Goal: Information Seeking & Learning: Learn about a topic

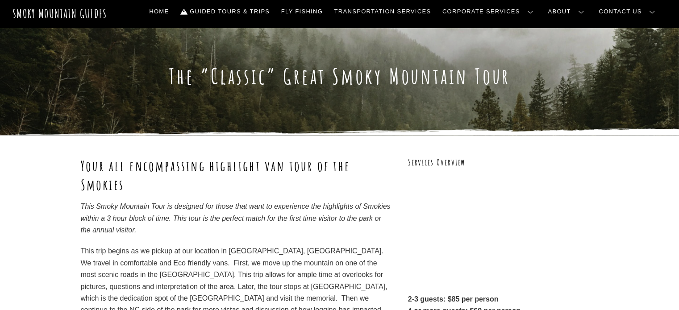
click at [0, 0] on link "Reservations, Forms, Trip Packets" at bounding box center [0, 0] width 0 height 0
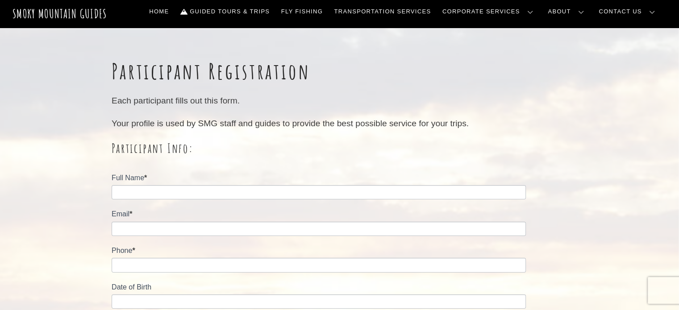
click at [0, 0] on link "Frequently Asked Questions" at bounding box center [0, 0] width 0 height 0
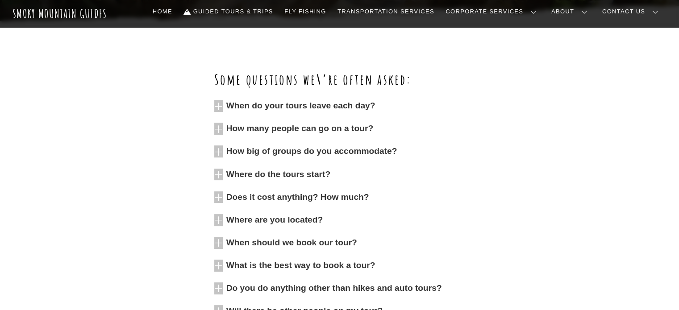
scroll to position [312, 0]
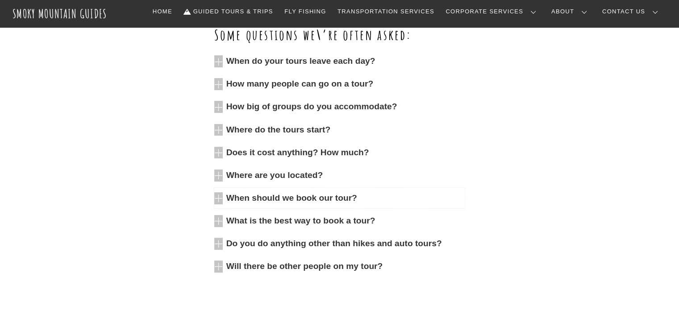
click at [340, 196] on span "When should we book our tour?" at bounding box center [345, 198] width 239 height 12
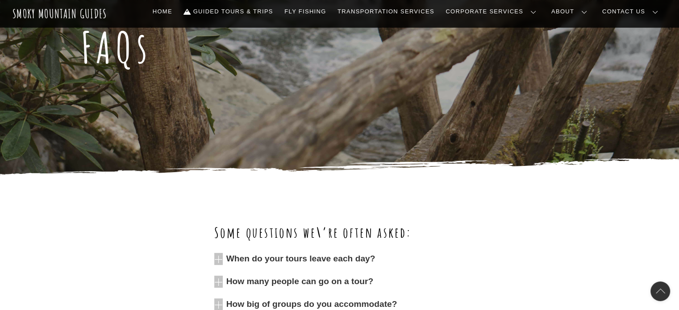
scroll to position [0, 0]
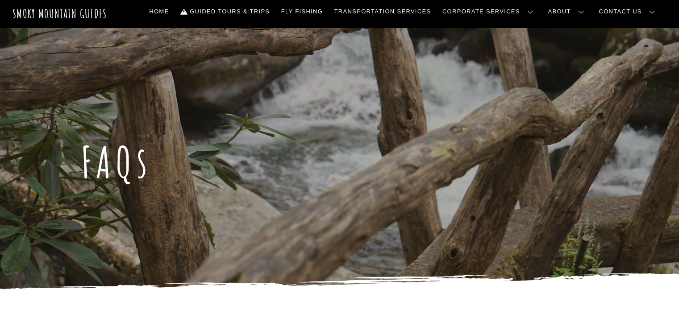
drag, startPoint x: 627, startPoint y: 14, endPoint x: 639, endPoint y: 53, distance: 40.4
click at [0, 0] on link "Reservations, Forms, Trip Packets" at bounding box center [0, 0] width 0 height 0
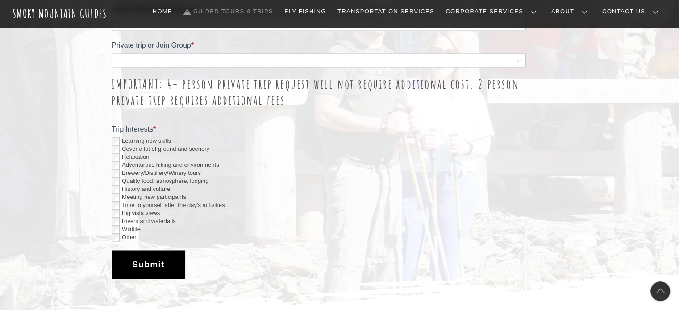
scroll to position [1383, 0]
